Goal: Information Seeking & Learning: Learn about a topic

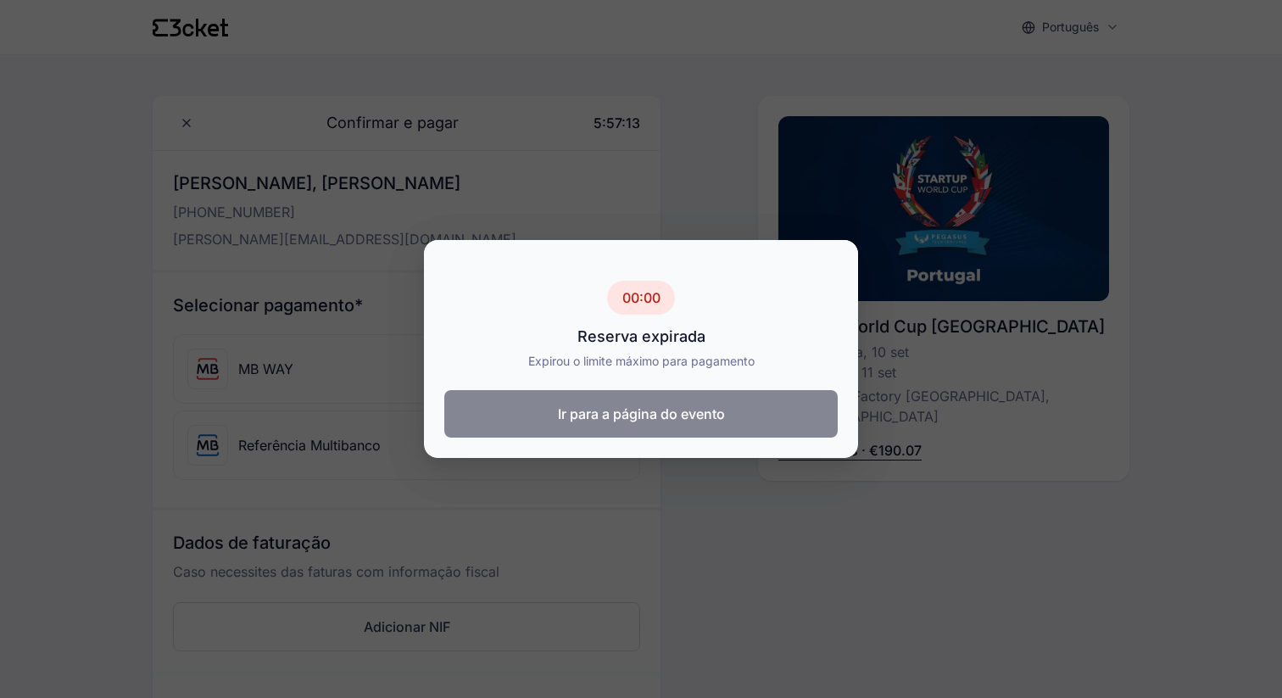
click at [630, 424] on button "Ir para a página do evento" at bounding box center [640, 413] width 393 height 47
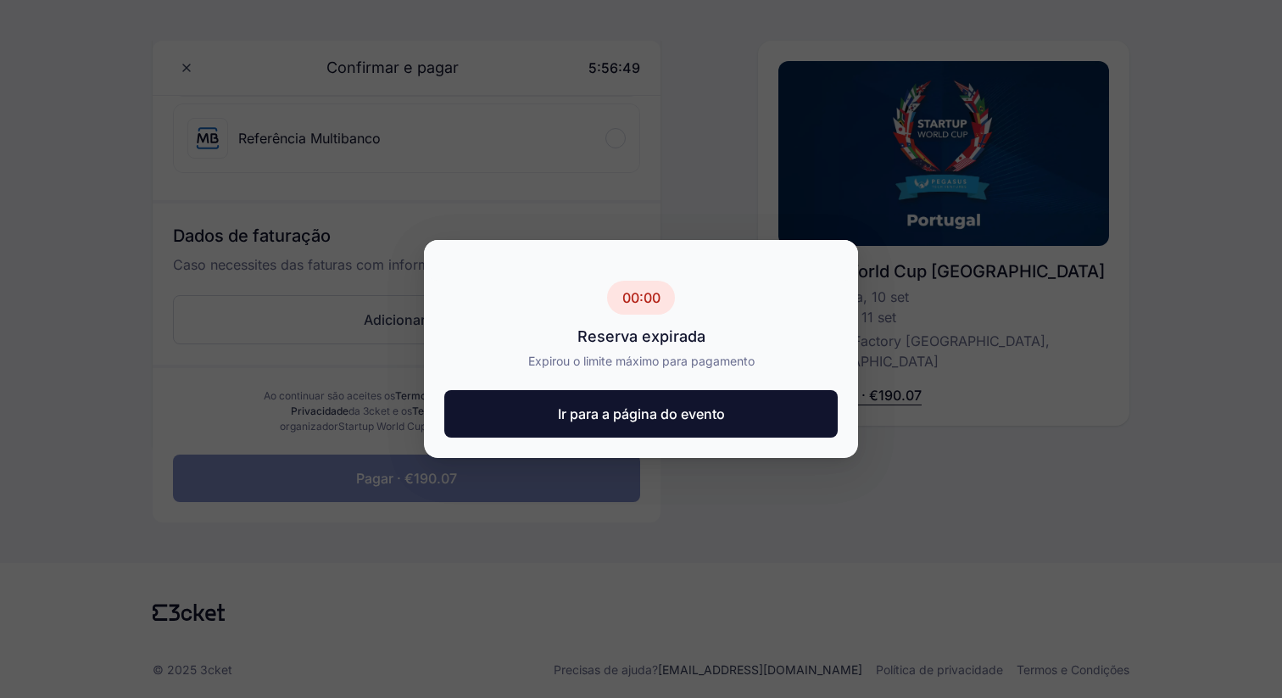
scroll to position [308, 0]
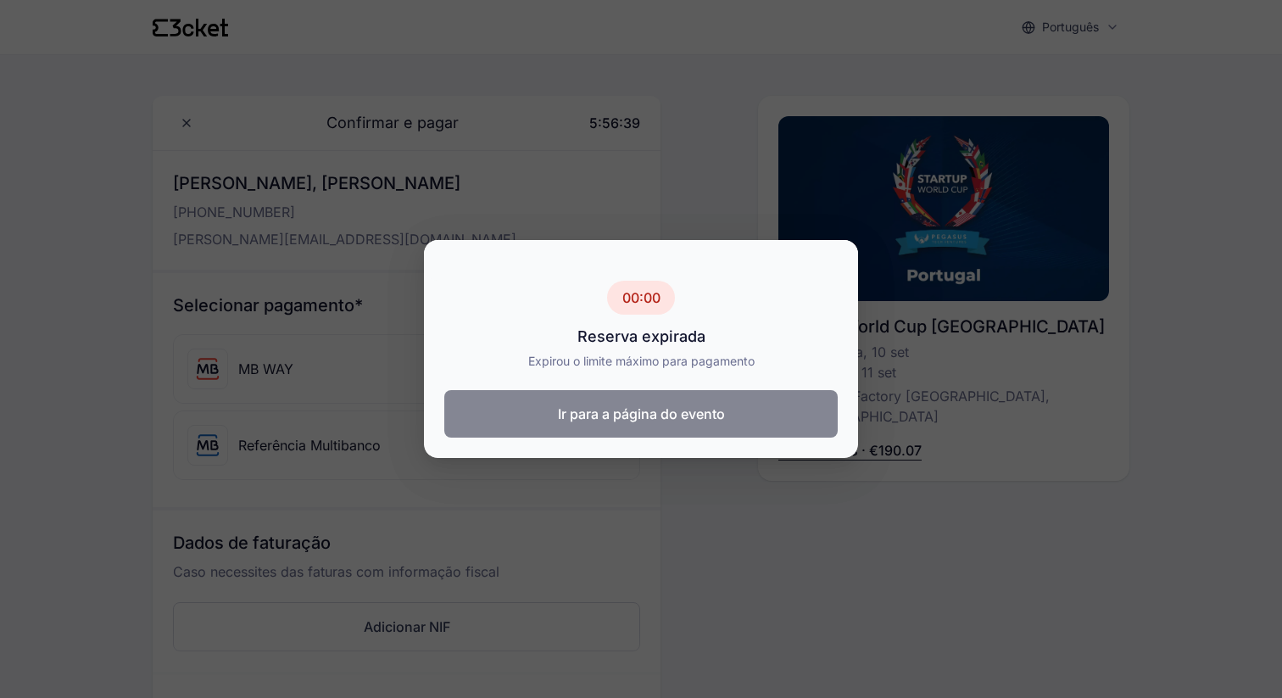
click at [599, 396] on button "Ir para a página do evento" at bounding box center [640, 413] width 393 height 47
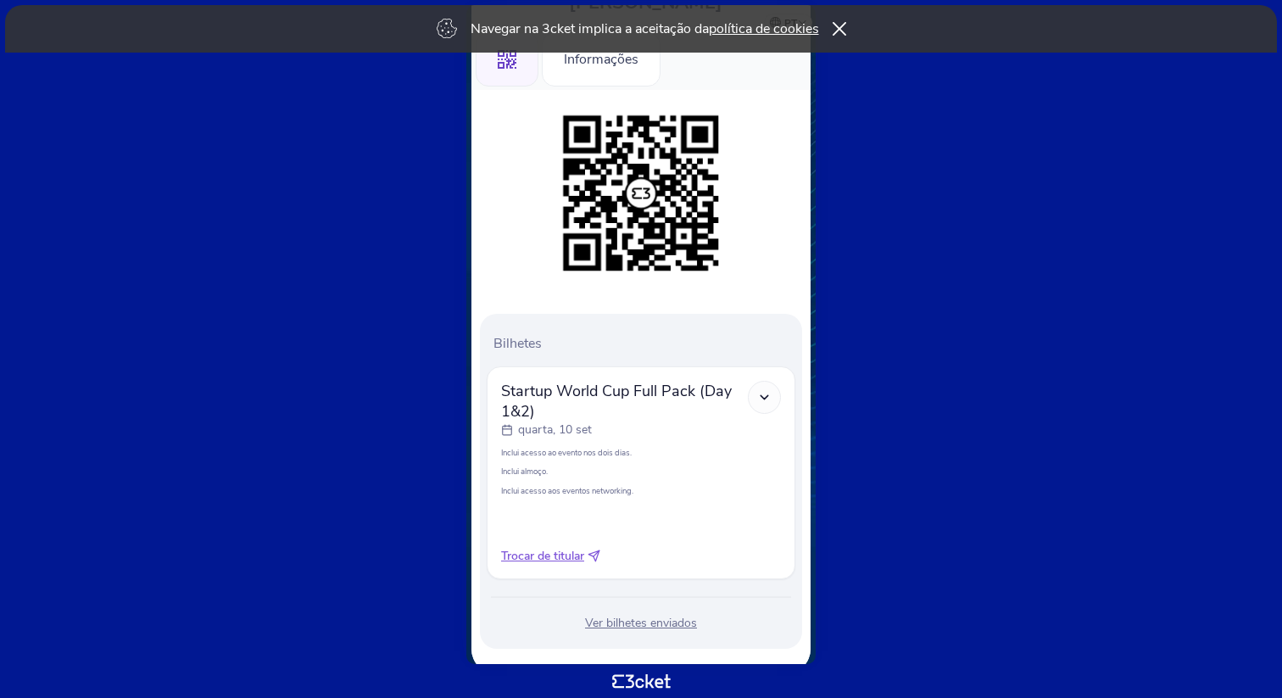
scroll to position [166, 0]
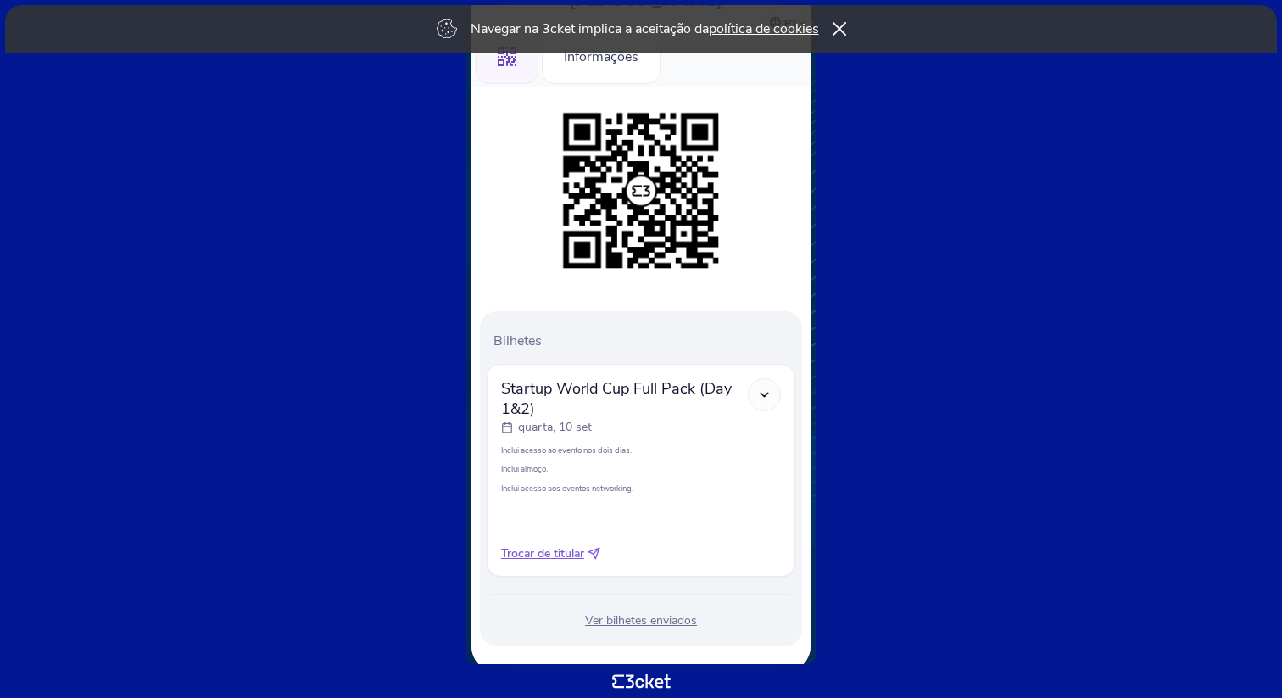
click at [765, 393] on icon at bounding box center [764, 395] width 14 height 14
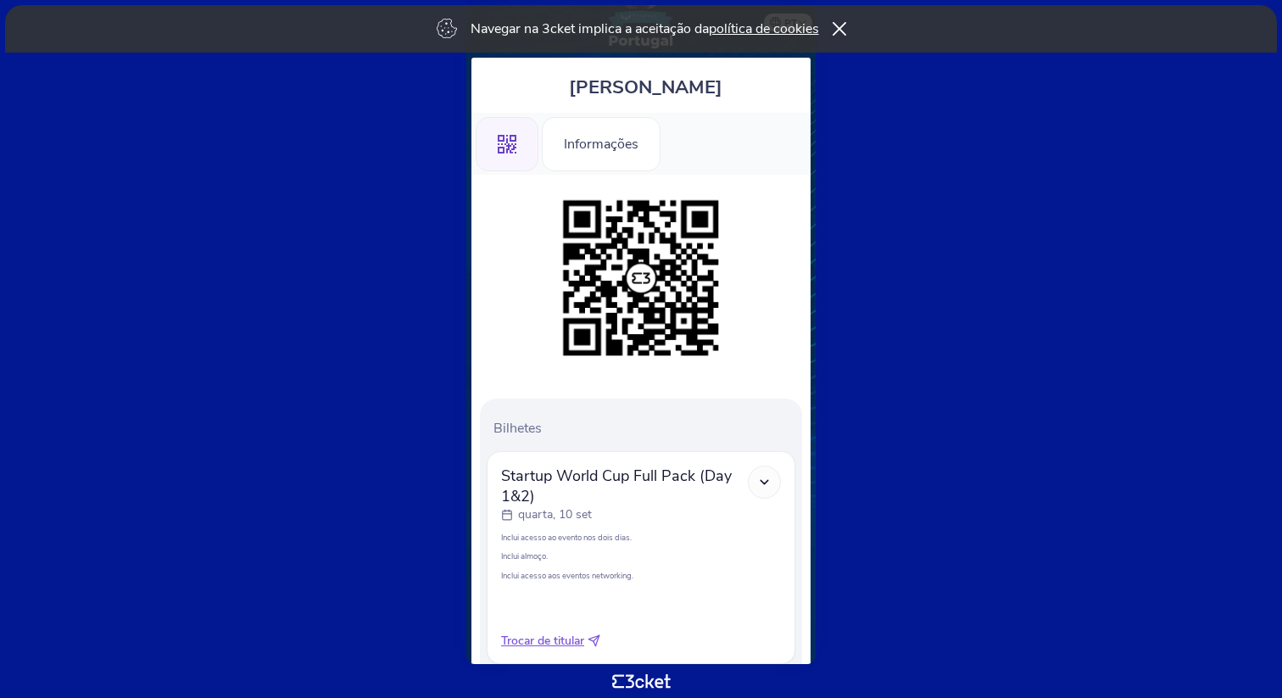
scroll to position [35, 0]
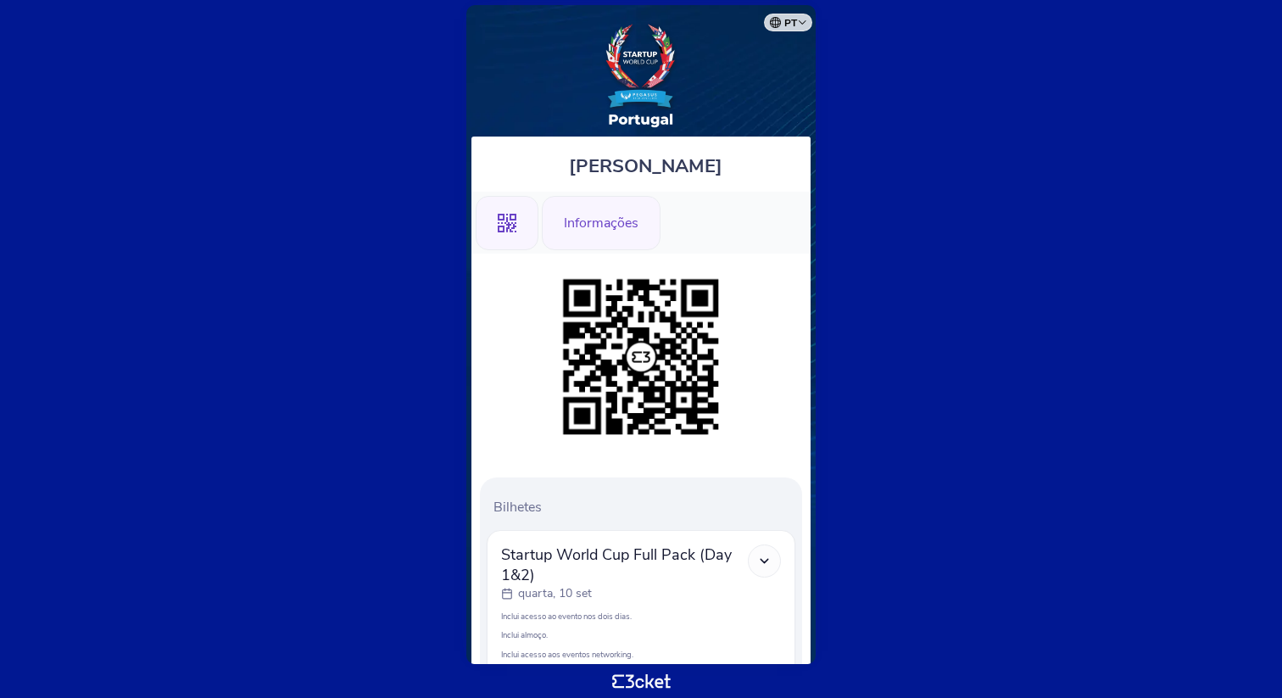
click at [616, 232] on div "Informações" at bounding box center [601, 223] width 119 height 54
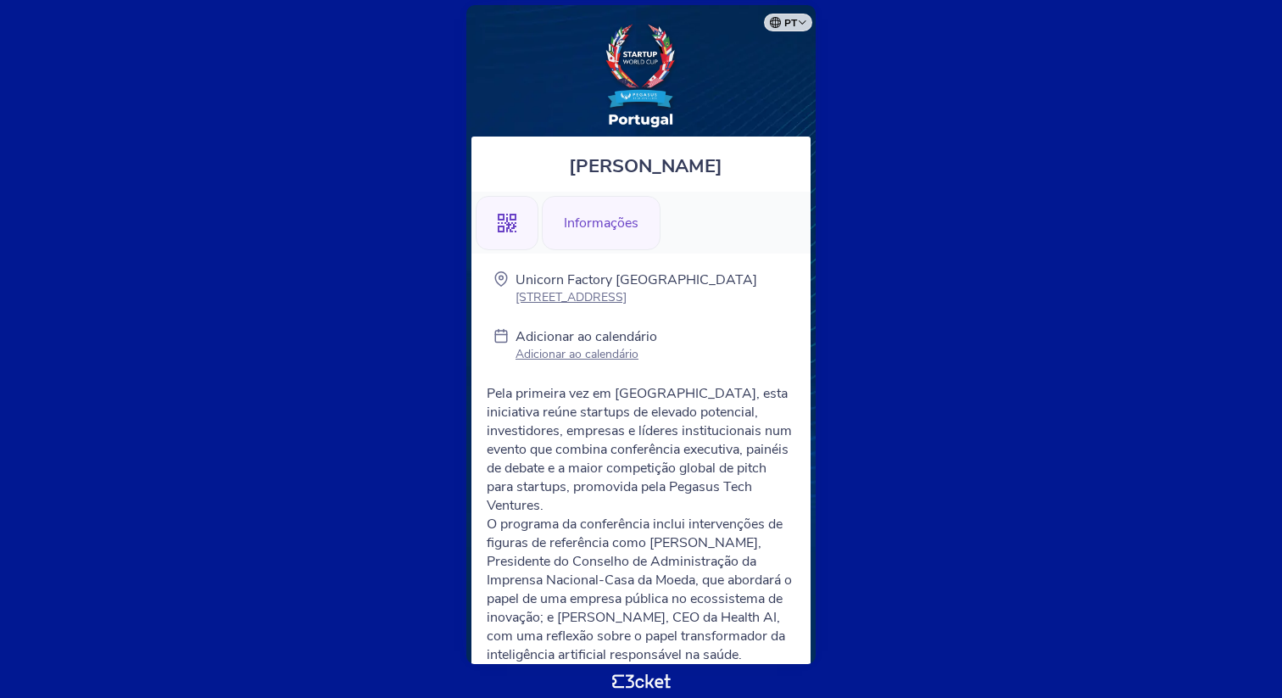
click at [518, 229] on div ".st0{fill-rule:evenodd;clip-rule:evenodd;}" at bounding box center [507, 223] width 63 height 54
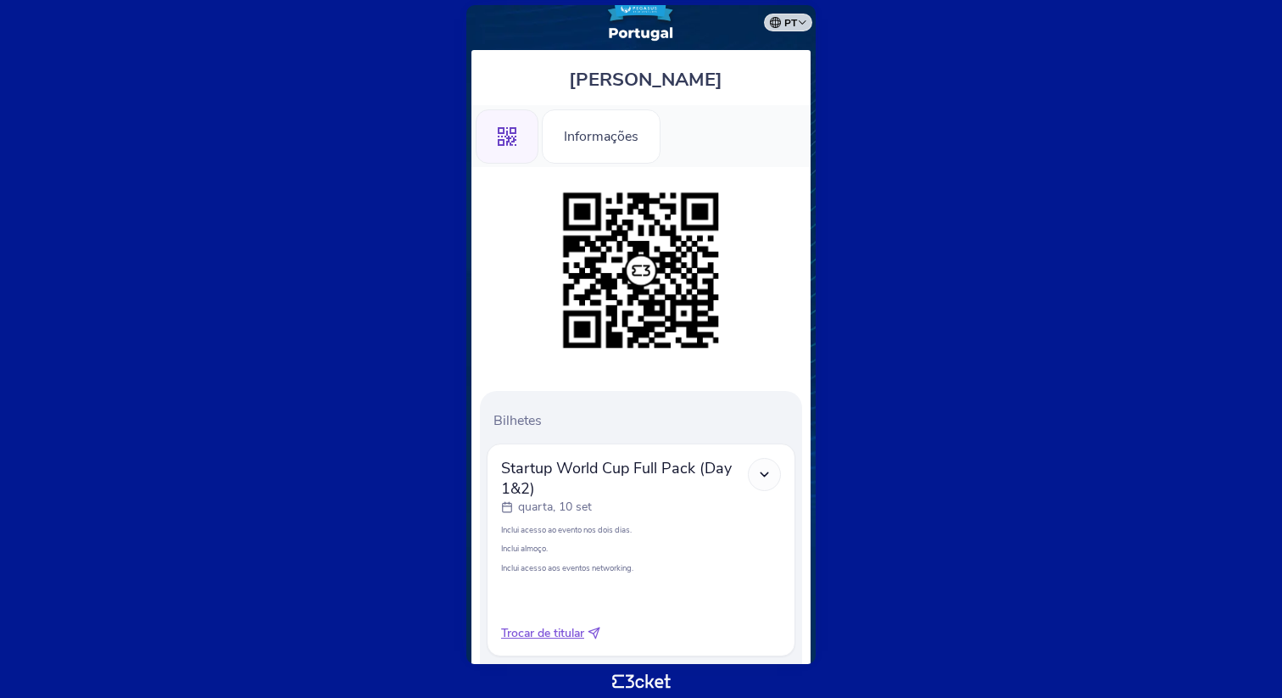
scroll to position [191, 0]
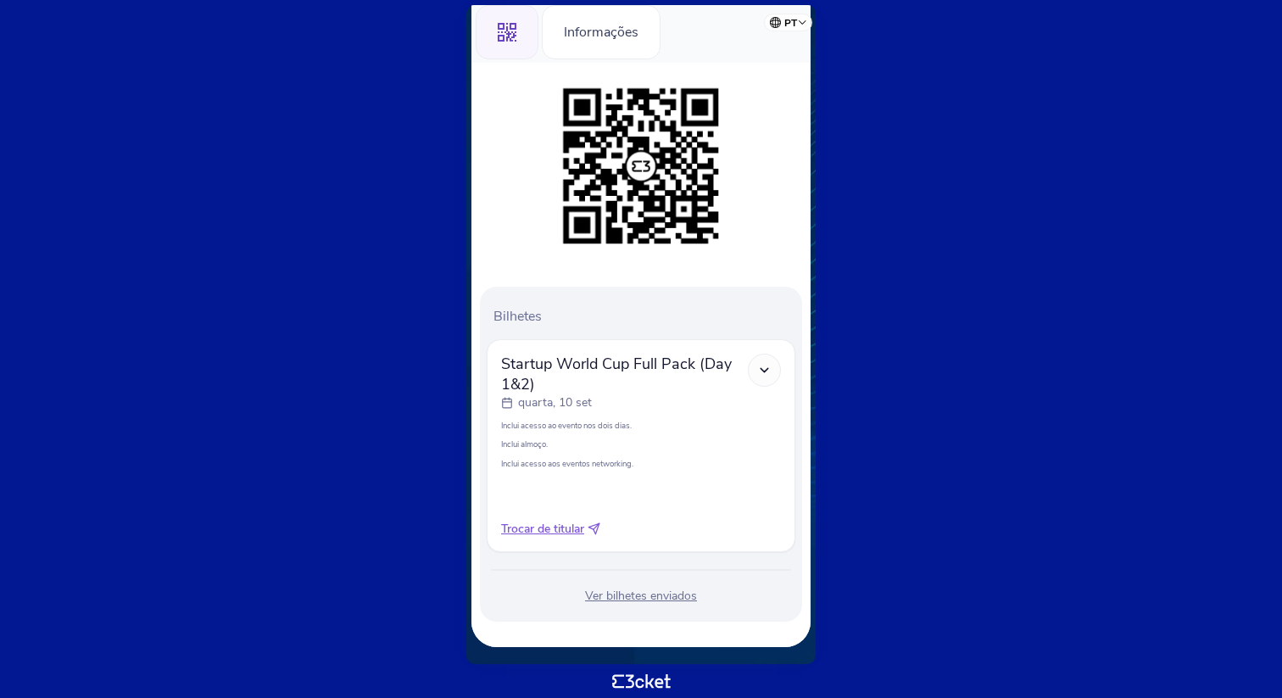
click at [625, 400] on div "quarta, 10 set" at bounding box center [624, 402] width 247 height 17
click at [752, 371] on div at bounding box center [764, 370] width 33 height 33
click at [759, 368] on icon at bounding box center [764, 370] width 14 height 14
click at [767, 364] on icon at bounding box center [764, 370] width 14 height 14
click at [768, 371] on icon at bounding box center [764, 370] width 14 height 14
